Goal: Communication & Community: Answer question/provide support

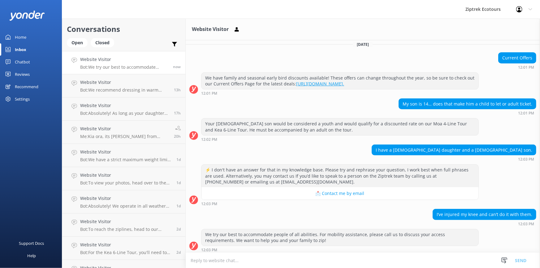
scroll to position [61, 0]
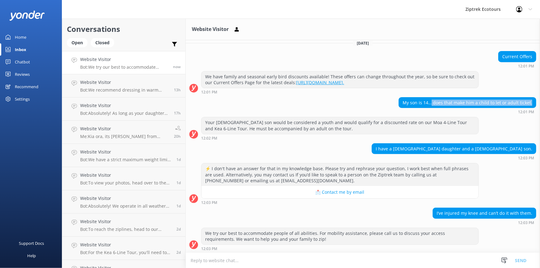
drag, startPoint x: 431, startPoint y: 99, endPoint x: 531, endPoint y: 99, distance: 100.5
click at [531, 99] on div "My son is 14… does that make him a child to let or adult ticket." at bounding box center [467, 102] width 137 height 11
click at [511, 109] on div "12:01 PM" at bounding box center [467, 111] width 138 height 4
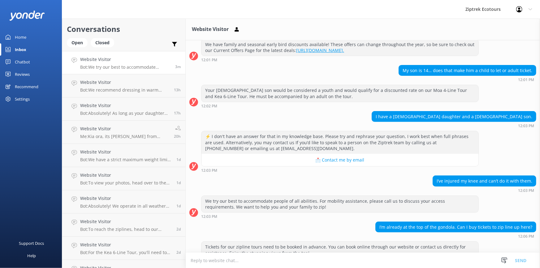
scroll to position [107, 0]
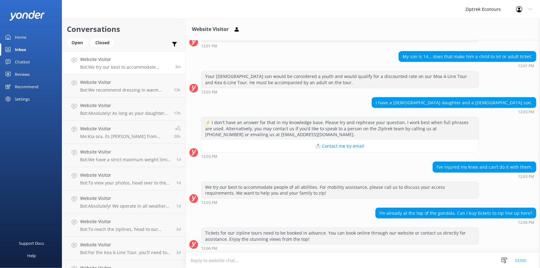
click at [282, 259] on textarea at bounding box center [363, 260] width 354 height 15
drag, startPoint x: 531, startPoint y: 201, endPoint x: 524, endPoint y: 204, distance: 8.2
click at [530, 207] on div "[DATE] [PERSON_NAME] 👋 I'm Zippy, your virtual assistant, here to answer your q…" at bounding box center [363, 93] width 354 height 320
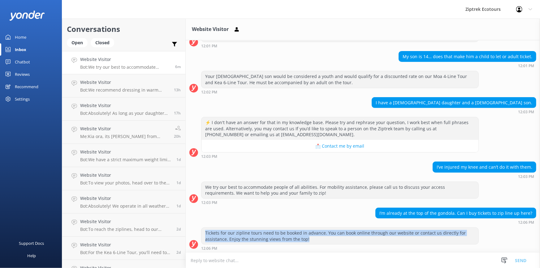
drag, startPoint x: 205, startPoint y: 231, endPoint x: 396, endPoint y: 241, distance: 191.4
click at [396, 241] on div "Tickets for our zipline tours need to be booked in advance. You can book online…" at bounding box center [339, 236] width 277 height 16
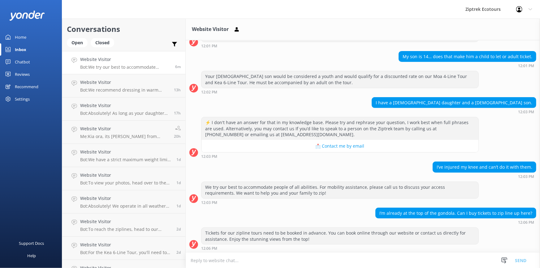
drag, startPoint x: 245, startPoint y: 224, endPoint x: 245, endPoint y: 227, distance: 3.2
click at [245, 227] on div "[DATE] [PERSON_NAME] 👋 I'm Zippy, your virtual assistant, here to answer your q…" at bounding box center [363, 93] width 354 height 320
click at [258, 217] on div "I’m already at the top of the gondola. Can I buy tickets to zip line up here? 1…" at bounding box center [363, 216] width 354 height 17
click at [353, 263] on textarea at bounding box center [363, 260] width 354 height 15
drag, startPoint x: 372, startPoint y: 210, endPoint x: 526, endPoint y: 217, distance: 154.2
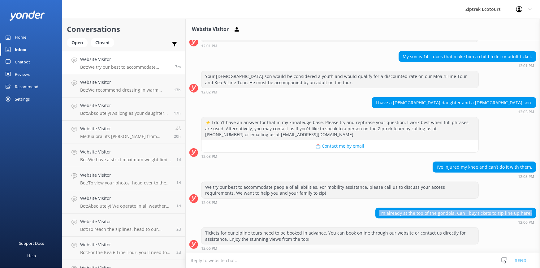
click at [535, 213] on div "I’m already at the top of the gondola. Can I buy tickets to zip line up here? 1…" at bounding box center [363, 216] width 354 height 17
click at [490, 217] on div "I’m already at the top of the gondola. Can I buy tickets to zip line up here?" at bounding box center [456, 213] width 160 height 11
click at [241, 263] on textarea at bounding box center [363, 260] width 354 height 15
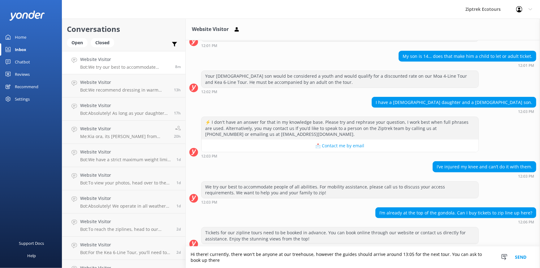
scroll to position [114, 0]
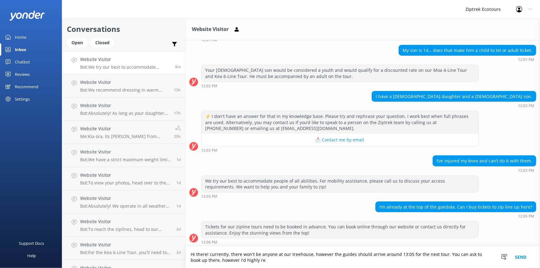
click at [253, 260] on textarea "Hi there! currently, there won't be anyone at our treehouse, however the guides…" at bounding box center [363, 257] width 354 height 21
type textarea "Hi there! currently, there won't be anyone at our treehouse, however the guides…"
click at [526, 253] on button "Send" at bounding box center [520, 257] width 23 height 21
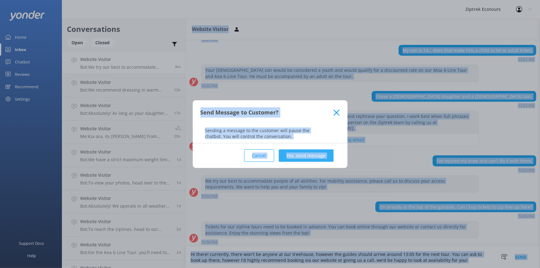
click at [321, 152] on button "Yes, send message" at bounding box center [306, 155] width 55 height 12
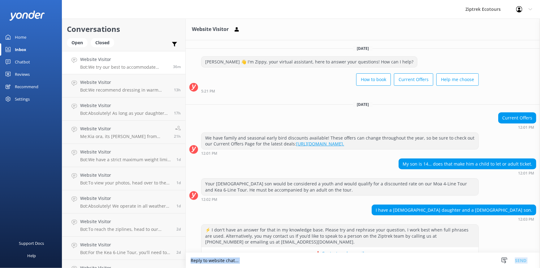
scroll to position [159, 0]
